Goal: Information Seeking & Learning: Learn about a topic

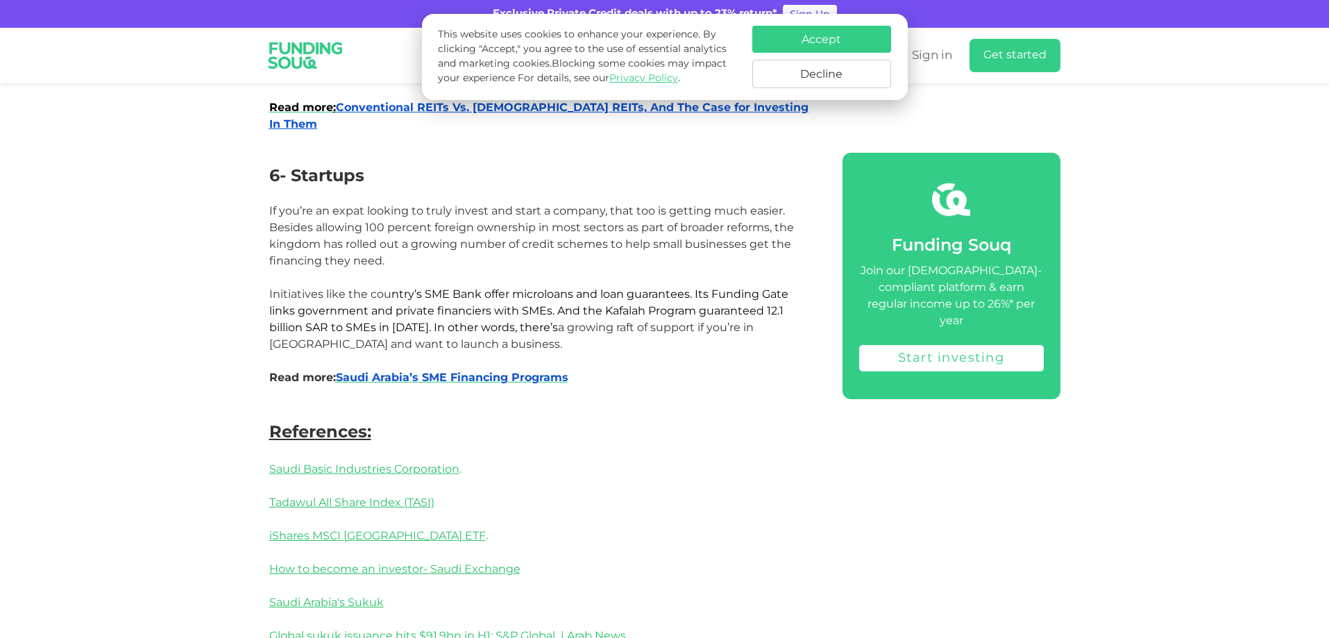
scroll to position [2915, 0]
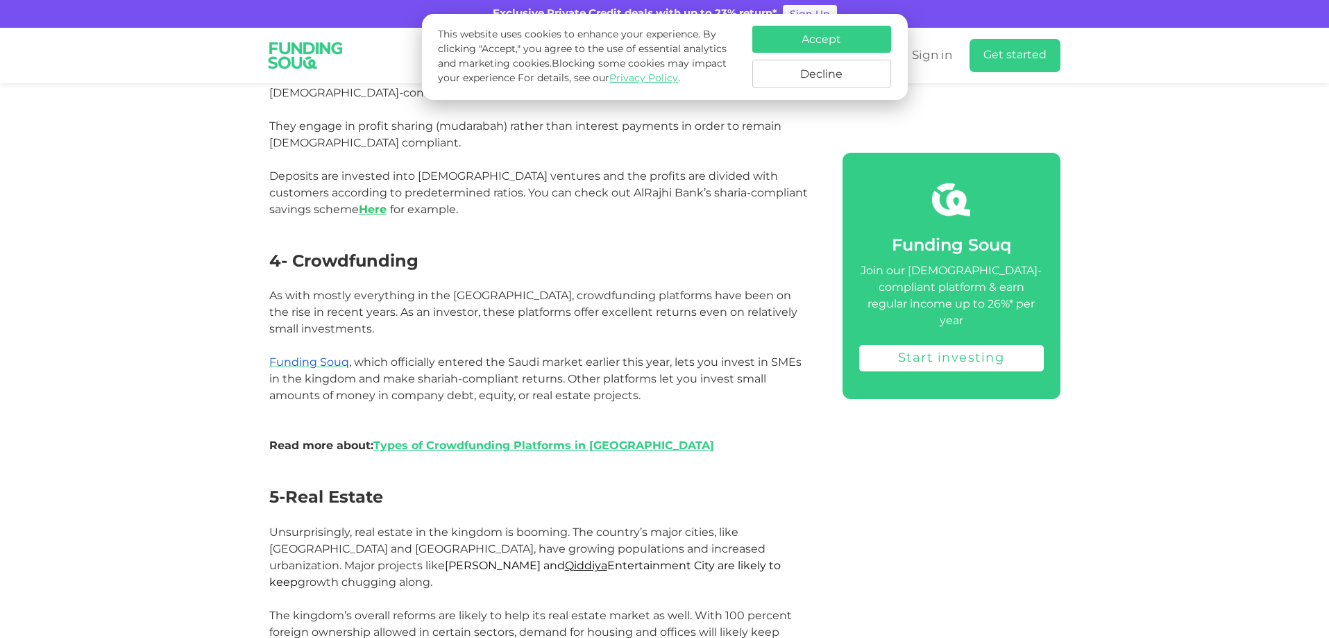
scroll to position [1914, 0]
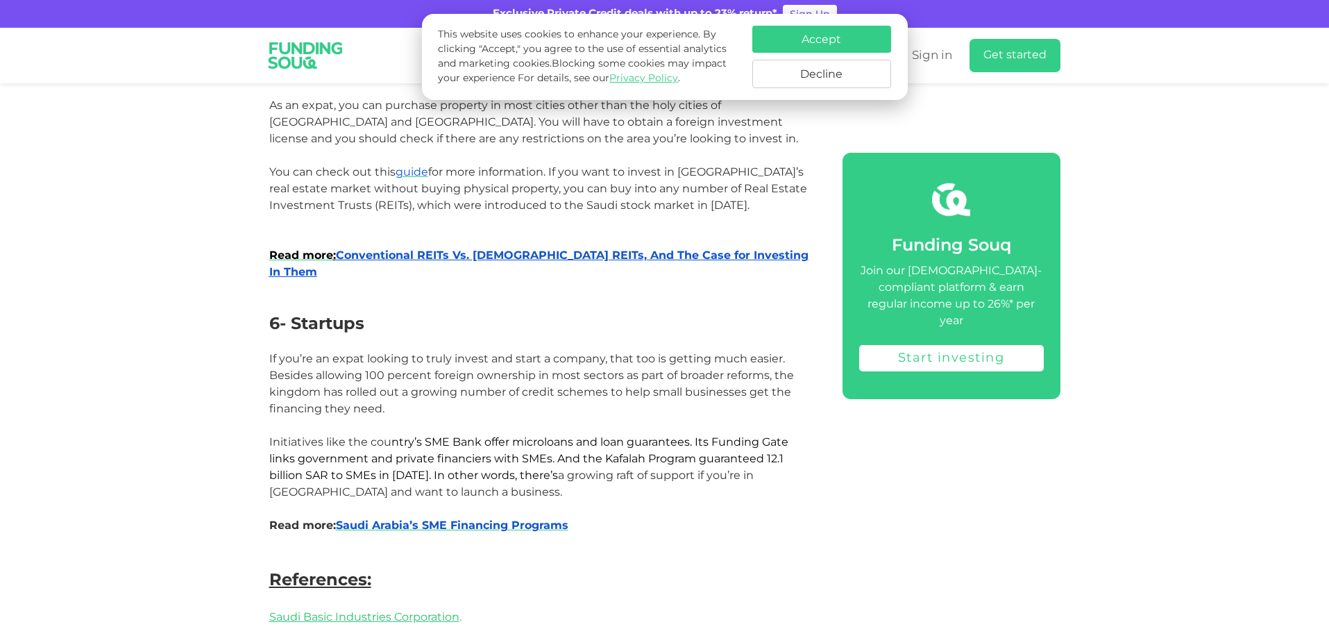
scroll to position [2657, 0]
